Goal: Task Accomplishment & Management: Manage account settings

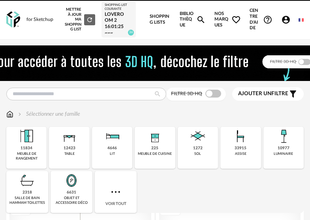
click at [140, 7] on div "Mettre à jour ma Shopping List Refresh icon Shopping List courante Loveroom 2 1…" at bounding box center [102, 19] width 86 height 39
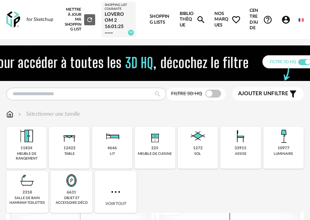
click at [120, 18] on div "Loveroom 2 16:01:25~~~" at bounding box center [119, 23] width 28 height 25
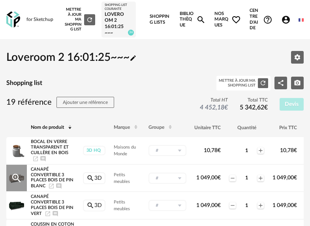
click at [15, 177] on icon "Magnify Plus Outline icon" at bounding box center [17, 178] width 12 height 12
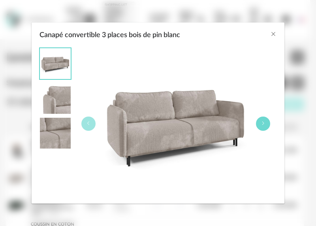
click at [264, 126] on button "Canapé convertible 3 places bois de pin blanc" at bounding box center [263, 124] width 14 height 14
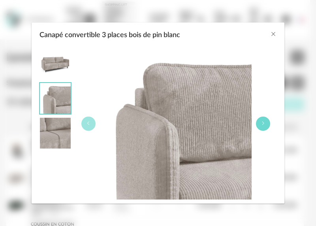
click at [264, 126] on icon "Canapé convertible 3 places bois de pin blanc" at bounding box center [263, 123] width 5 height 5
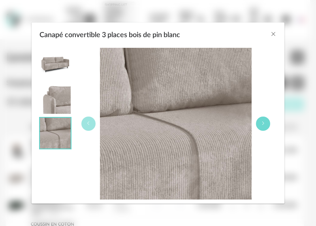
click at [264, 126] on icon "Canapé convertible 3 places bois de pin blanc" at bounding box center [263, 123] width 5 height 5
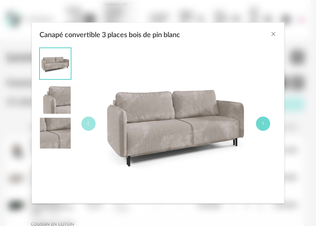
click at [264, 126] on icon "Canapé convertible 3 places bois de pin blanc" at bounding box center [263, 123] width 5 height 5
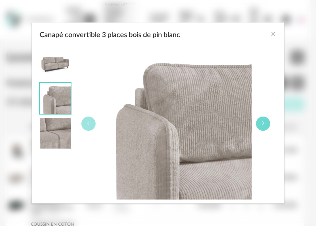
click at [264, 126] on icon "Canapé convertible 3 places bois de pin blanc" at bounding box center [263, 123] width 5 height 5
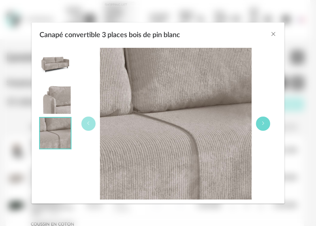
click at [264, 126] on icon "Canapé convertible 3 places bois de pin blanc" at bounding box center [263, 123] width 5 height 5
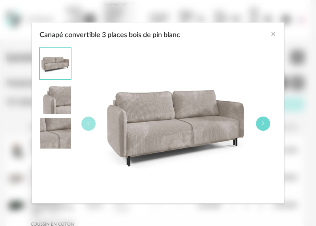
click at [264, 126] on icon "Canapé convertible 3 places bois de pin blanc" at bounding box center [263, 123] width 5 height 5
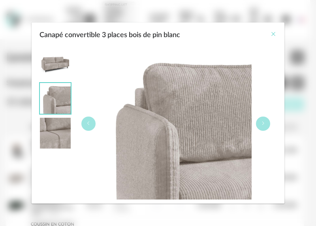
click at [271, 34] on icon "Close" at bounding box center [273, 34] width 6 height 6
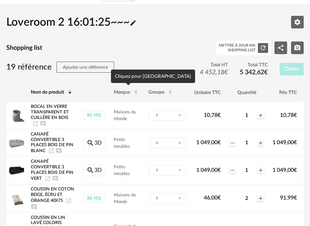
scroll to position [110, 0]
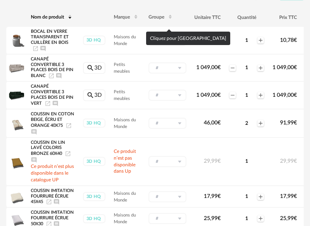
click at [170, 17] on icon at bounding box center [170, 17] width 5 height 5
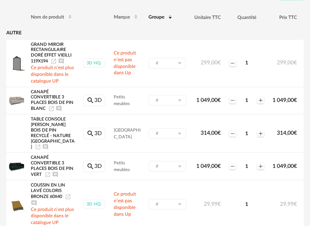
click at [170, 17] on icon at bounding box center [170, 17] width 5 height 5
click at [173, 19] on icon at bounding box center [170, 17] width 5 height 5
click at [172, 15] on icon at bounding box center [170, 15] width 5 height 5
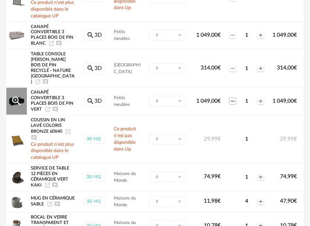
scroll to position [177, 0]
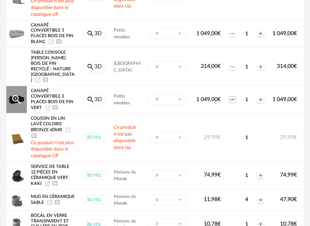
click at [234, 103] on icon "Minus icon" at bounding box center [233, 99] width 6 height 6
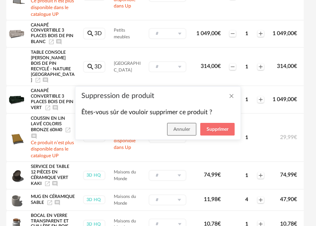
click at [292, 125] on div "Suppression de produit Êtes-vous sûr de vouloir supprimer ce produit ? Annuler …" at bounding box center [158, 113] width 316 height 226
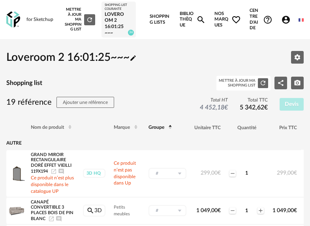
scroll to position [0, 0]
click at [94, 103] on span "Ajouter une référence" at bounding box center [85, 102] width 45 height 5
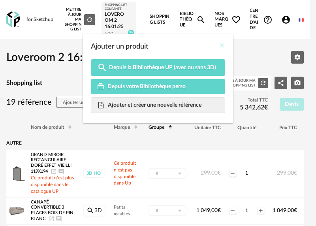
click at [222, 46] on icon "Close" at bounding box center [222, 45] width 6 height 6
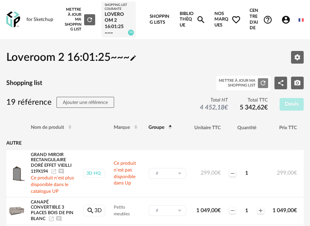
click at [264, 83] on icon "Refresh icon" at bounding box center [263, 82] width 7 height 7
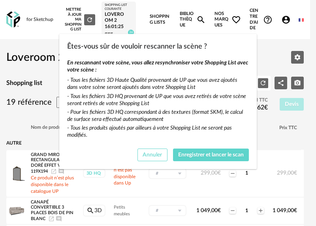
click at [161, 155] on button "Annuler" at bounding box center [153, 155] width 30 height 13
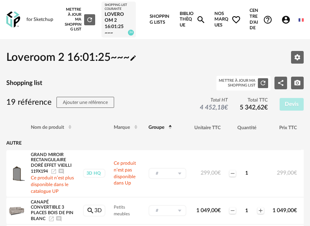
click at [136, 58] on icon "Pencil icon" at bounding box center [133, 58] width 6 height 6
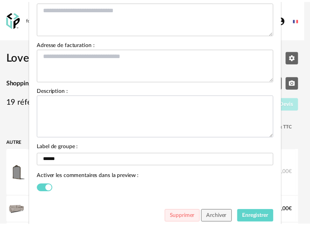
scroll to position [154, 0]
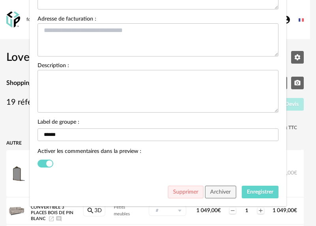
click at [305, 47] on div "**********" at bounding box center [158, 113] width 316 height 226
click at [190, 193] on span "Supprimer" at bounding box center [185, 192] width 25 height 6
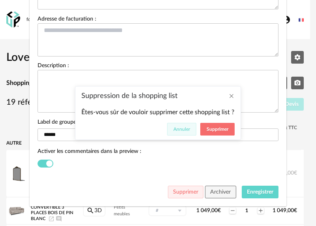
click at [188, 129] on span "Annuler" at bounding box center [181, 129] width 17 height 5
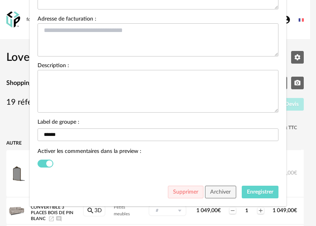
click at [293, 166] on div "**********" at bounding box center [158, 113] width 316 height 226
click at [223, 195] on span "Archiver" at bounding box center [220, 192] width 21 height 6
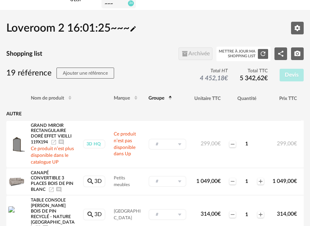
scroll to position [0, 0]
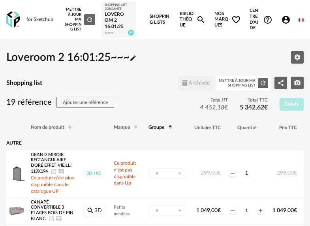
click at [155, 21] on link "Shopping Lists" at bounding box center [160, 19] width 21 height 39
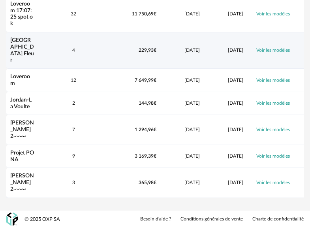
scroll to position [83, 0]
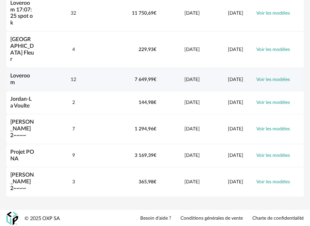
click at [26, 73] on link "Loveroom" at bounding box center [20, 79] width 20 height 12
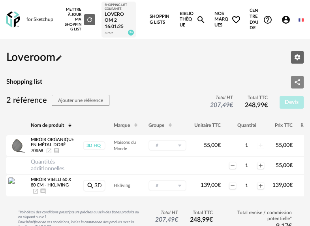
click at [296, 79] on icon "Share Variant icon" at bounding box center [297, 82] width 7 height 7
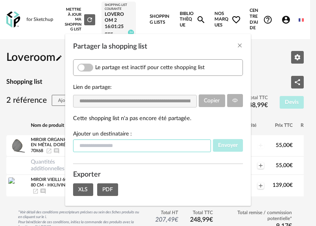
click at [131, 143] on input "Partager la shopping list" at bounding box center [142, 145] width 138 height 13
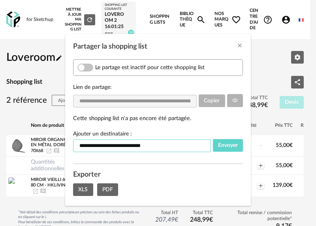
type input "**********"
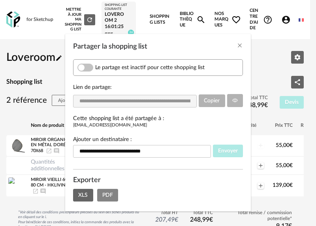
drag, startPoint x: 106, startPoint y: 194, endPoint x: 134, endPoint y: 203, distance: 29.3
click at [106, 194] on span "PDF" at bounding box center [107, 195] width 11 height 6
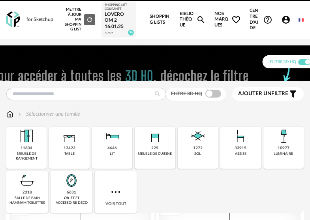
click at [158, 20] on link "Shopping Lists" at bounding box center [160, 19] width 21 height 39
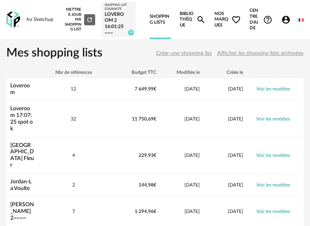
click at [112, 21] on div "Loveroom 2 16:01:25~~~" at bounding box center [119, 23] width 28 height 25
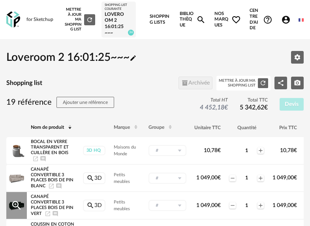
click at [21, 200] on div "Magnify Plus Outline icon" at bounding box center [16, 205] width 21 height 27
click at [17, 177] on icon "Magnify Plus Outline icon" at bounding box center [16, 177] width 9 height 9
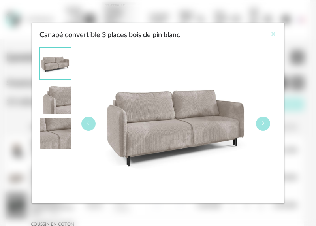
click at [272, 35] on icon "Close" at bounding box center [273, 34] width 6 height 6
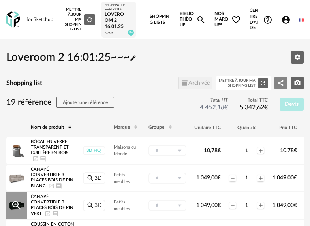
click at [280, 85] on icon "Share Variant icon" at bounding box center [280, 82] width 7 height 7
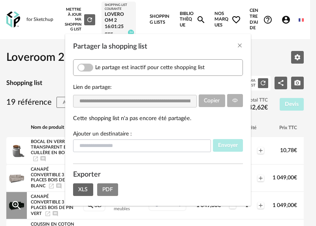
drag, startPoint x: 109, startPoint y: 189, endPoint x: 154, endPoint y: 147, distance: 61.8
click at [107, 189] on span "PDF" at bounding box center [107, 190] width 11 height 6
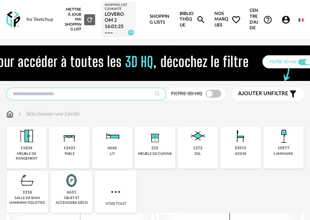
click at [130, 92] on input "text" at bounding box center [86, 94] width 160 height 13
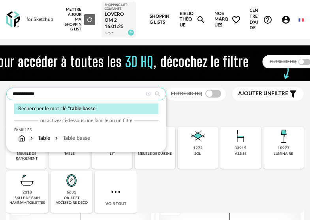
type input "**********"
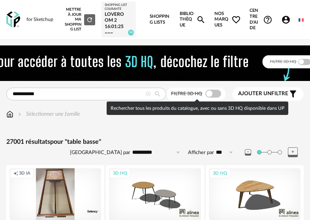
click at [215, 93] on span at bounding box center [213, 94] width 16 height 8
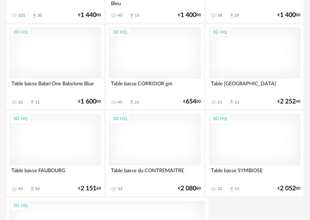
scroll to position [2899, 0]
